Goal: Check status: Check status

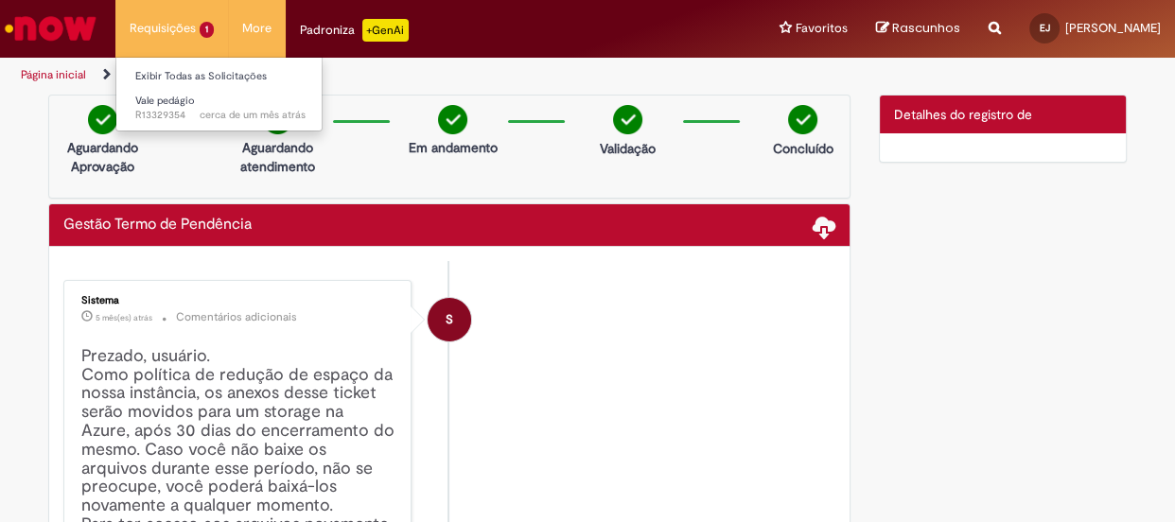
click at [188, 29] on li "Requisições 1 Exibir Todas as Solicitações Vale pedágio cerca de um mês atrás c…" at bounding box center [171, 28] width 113 height 57
click at [173, 76] on link "Exibir Todas as Solicitações" at bounding box center [220, 76] width 208 height 21
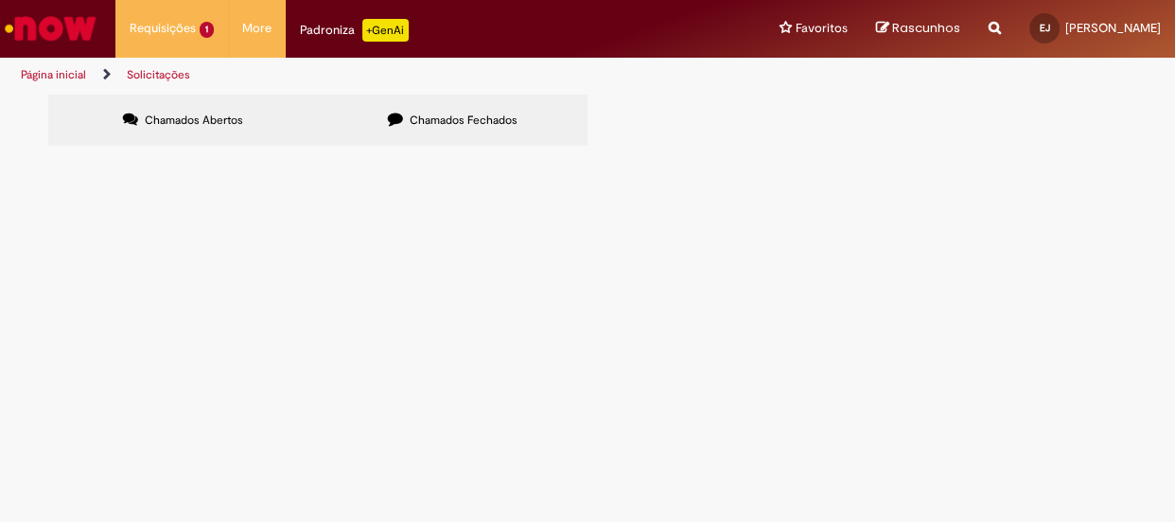
click at [450, 111] on label "Chamados Fechados" at bounding box center [453, 120] width 270 height 51
click at [0, 0] on span "Olá, bom dia segue panilha de estadia do cte 15840 NFe 300646, 300647 do dia [D…" at bounding box center [0, 0] width 0 height 0
click at [0, 0] on td "Olá, bom dia segue panilha de estadia do cte 15840 NFe 300646, 300647 do dia [D…" at bounding box center [0, 0] width 0 height 0
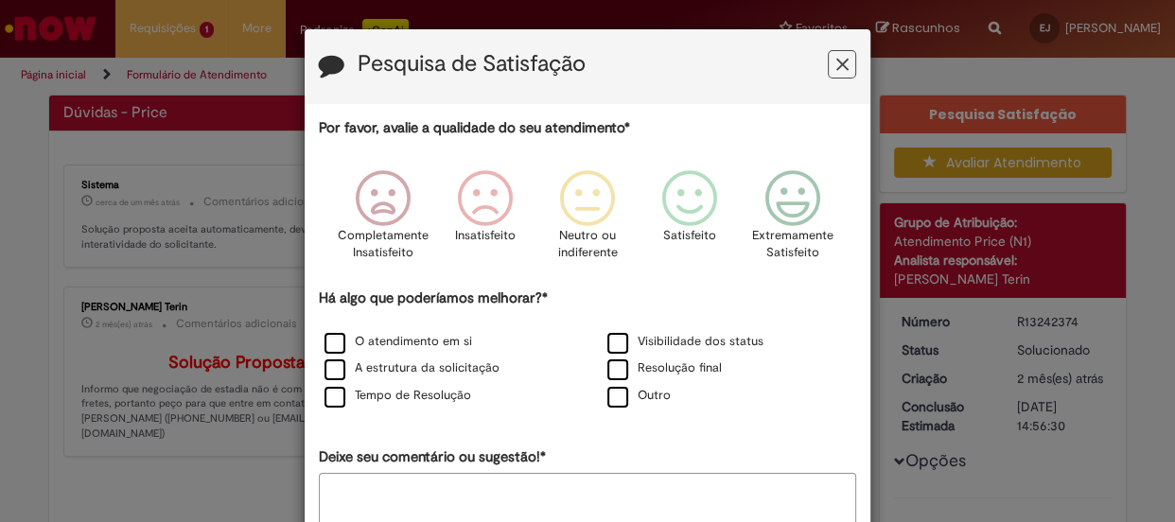
click at [836, 65] on icon "Feedback" at bounding box center [842, 65] width 12 height 20
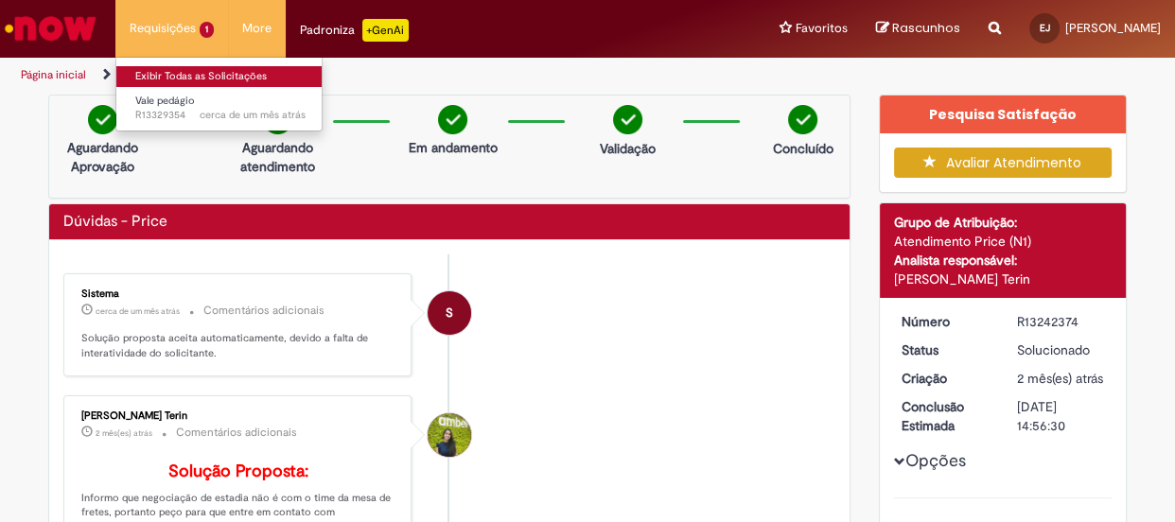
click at [161, 77] on link "Exibir Todas as Solicitações" at bounding box center [220, 76] width 208 height 21
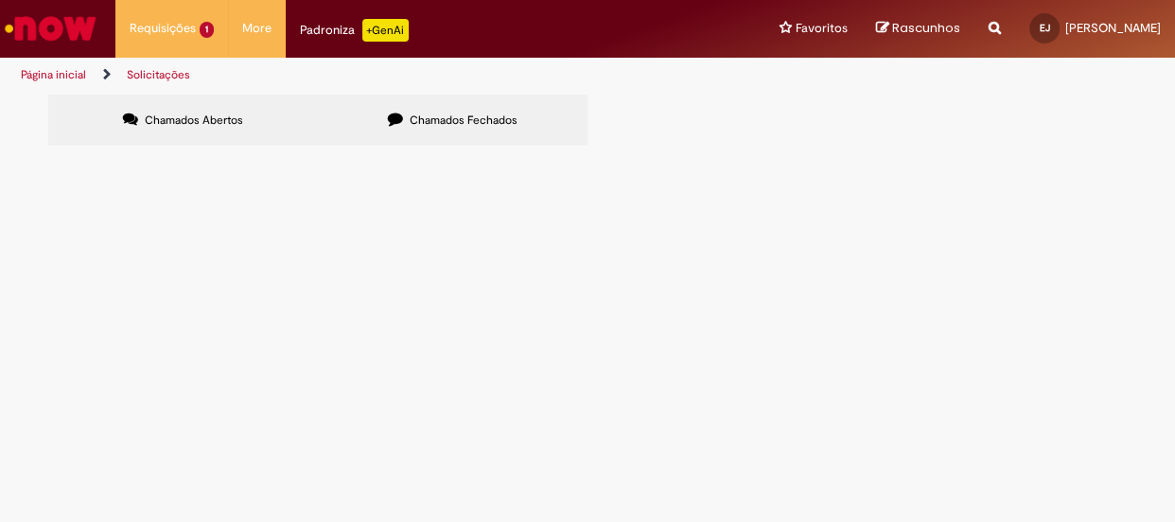
click at [478, 110] on label "Chamados Fechados" at bounding box center [453, 120] width 270 height 51
click at [0, 0] on span "[DATE] 14:37:08" at bounding box center [0, 0] width 0 height 0
click at [0, 0] on span "Estadia e Custo Extra" at bounding box center [0, 0] width 0 height 0
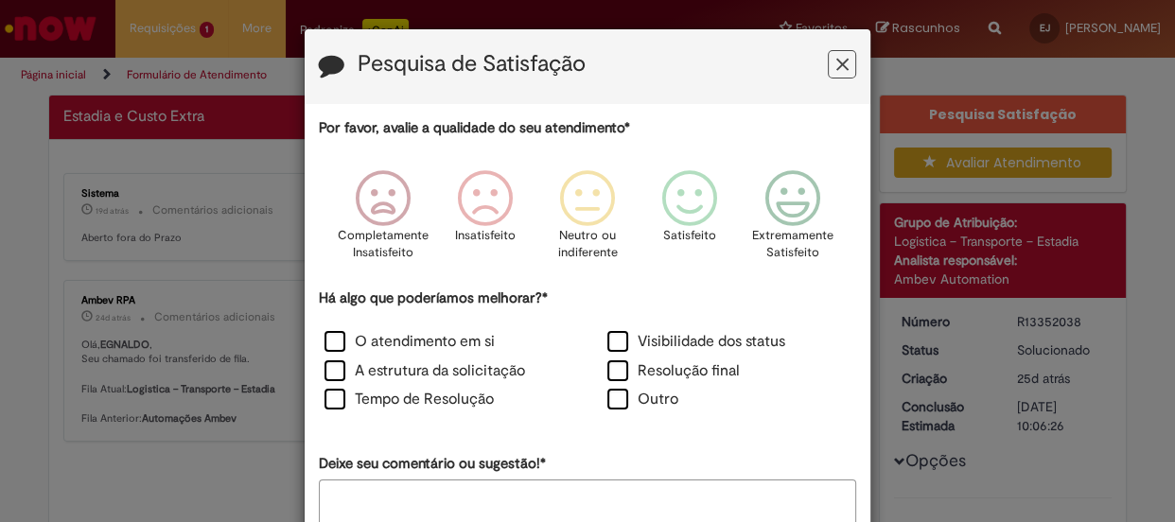
click at [836, 66] on icon "Feedback" at bounding box center [842, 65] width 12 height 20
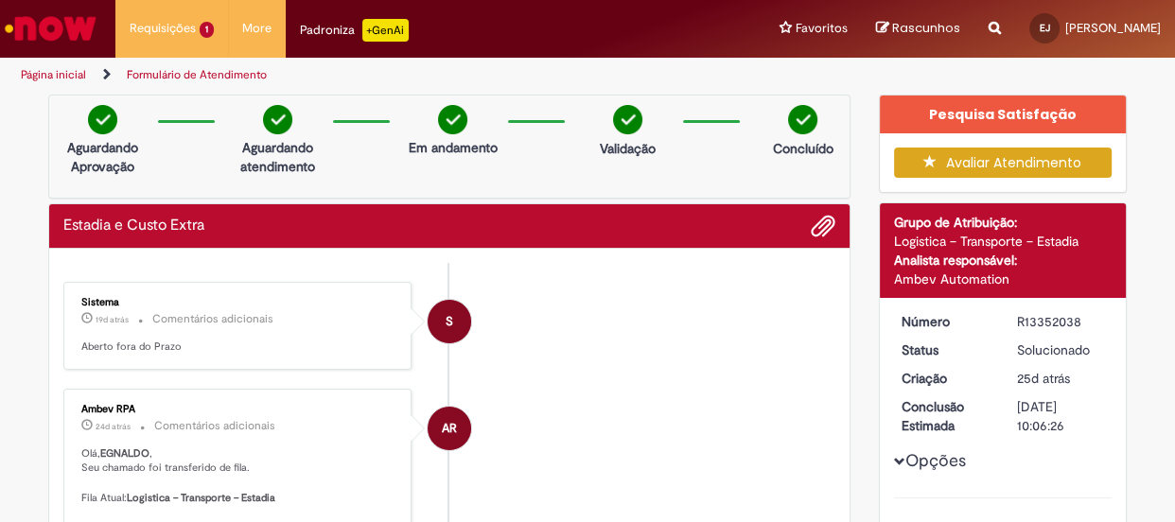
drag, startPoint x: 1074, startPoint y: 315, endPoint x: 1004, endPoint y: 320, distance: 70.2
click at [1004, 320] on dd "R13352038" at bounding box center [1061, 321] width 116 height 19
copy div "R13352038"
